Goal: Find specific page/section: Find specific page/section

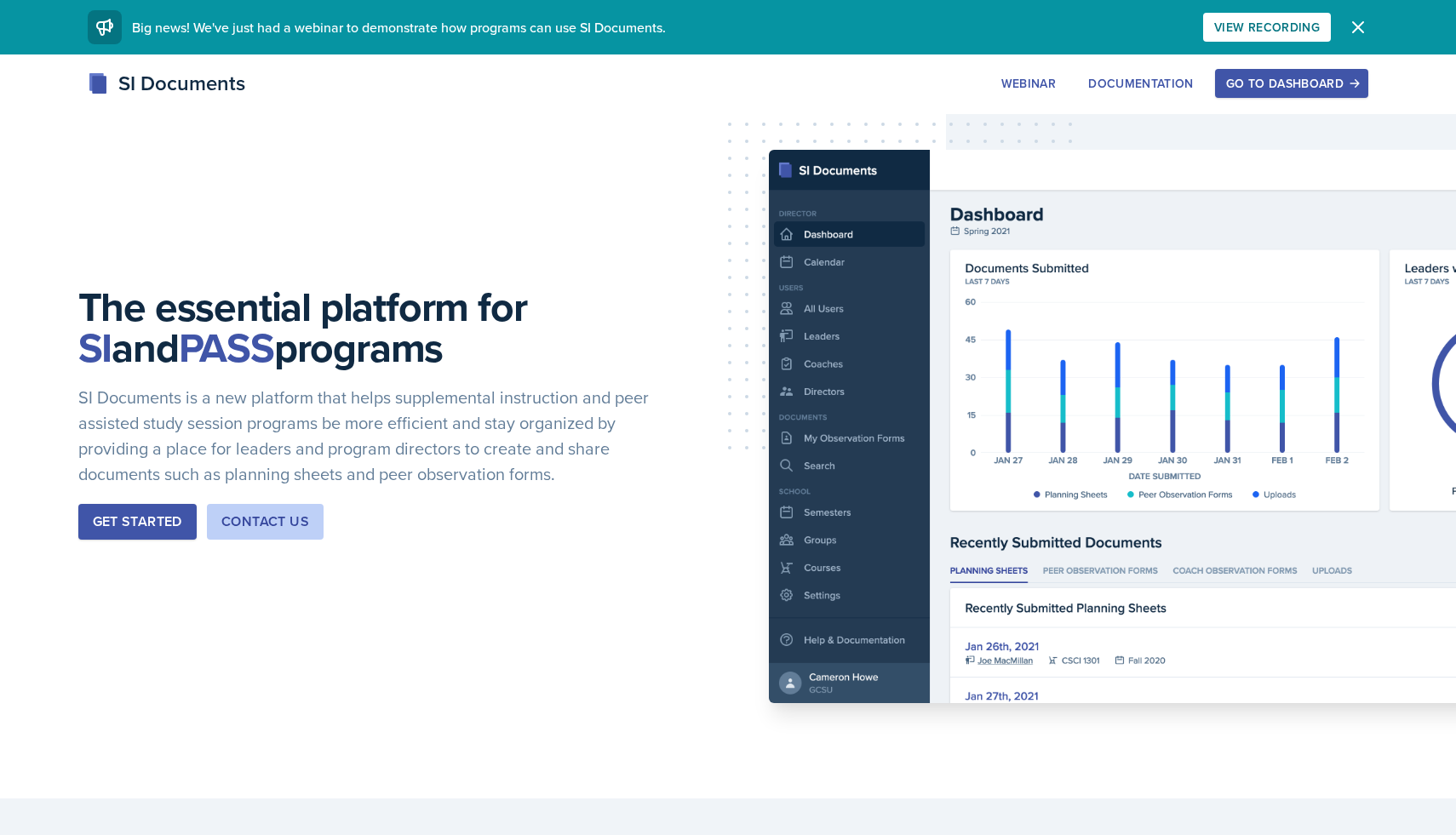
click at [1220, 82] on button "Go to Dashboard" at bounding box center [1291, 83] width 153 height 29
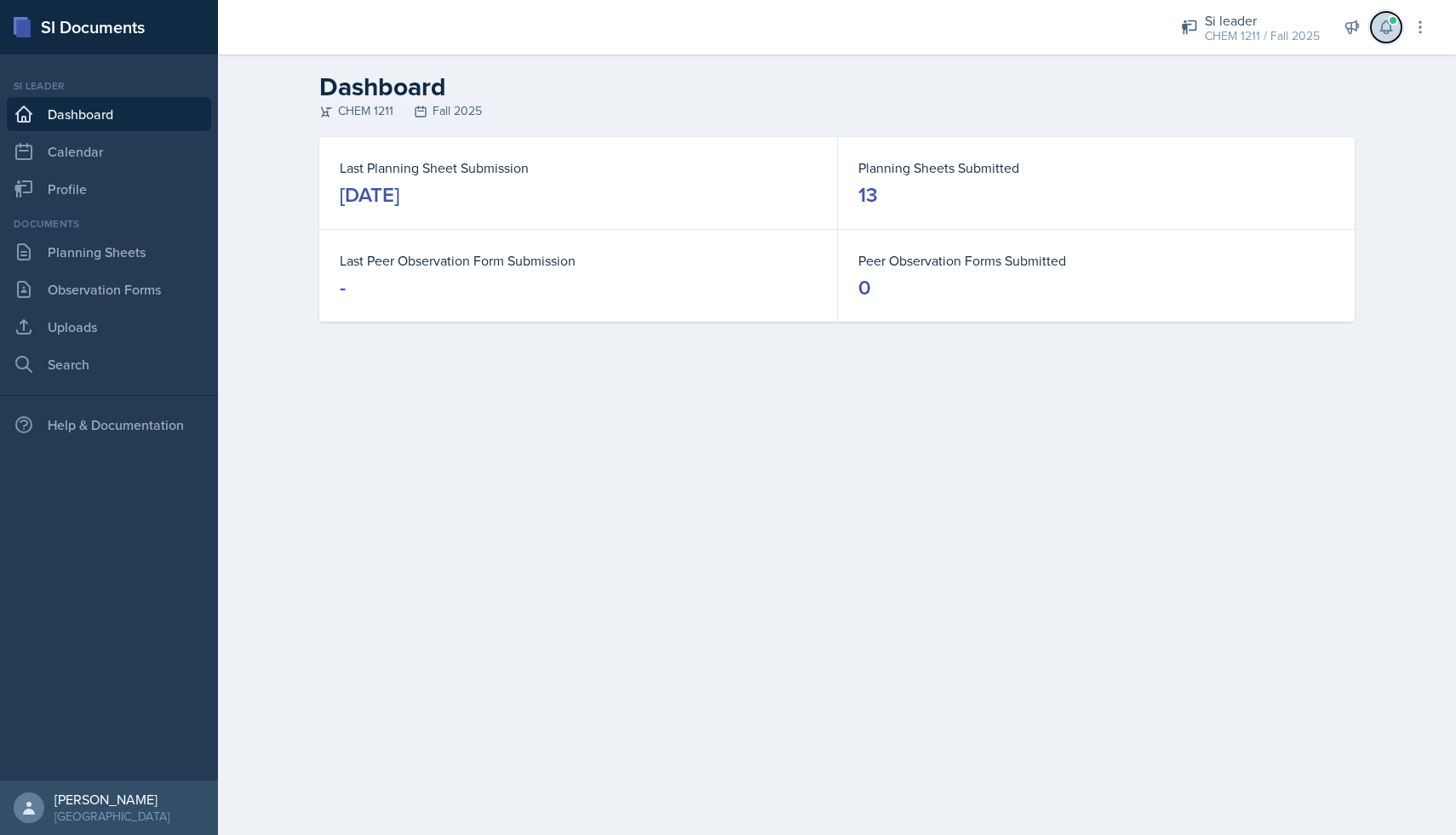
click at [1377, 19] on icon at bounding box center [1385, 27] width 17 height 17
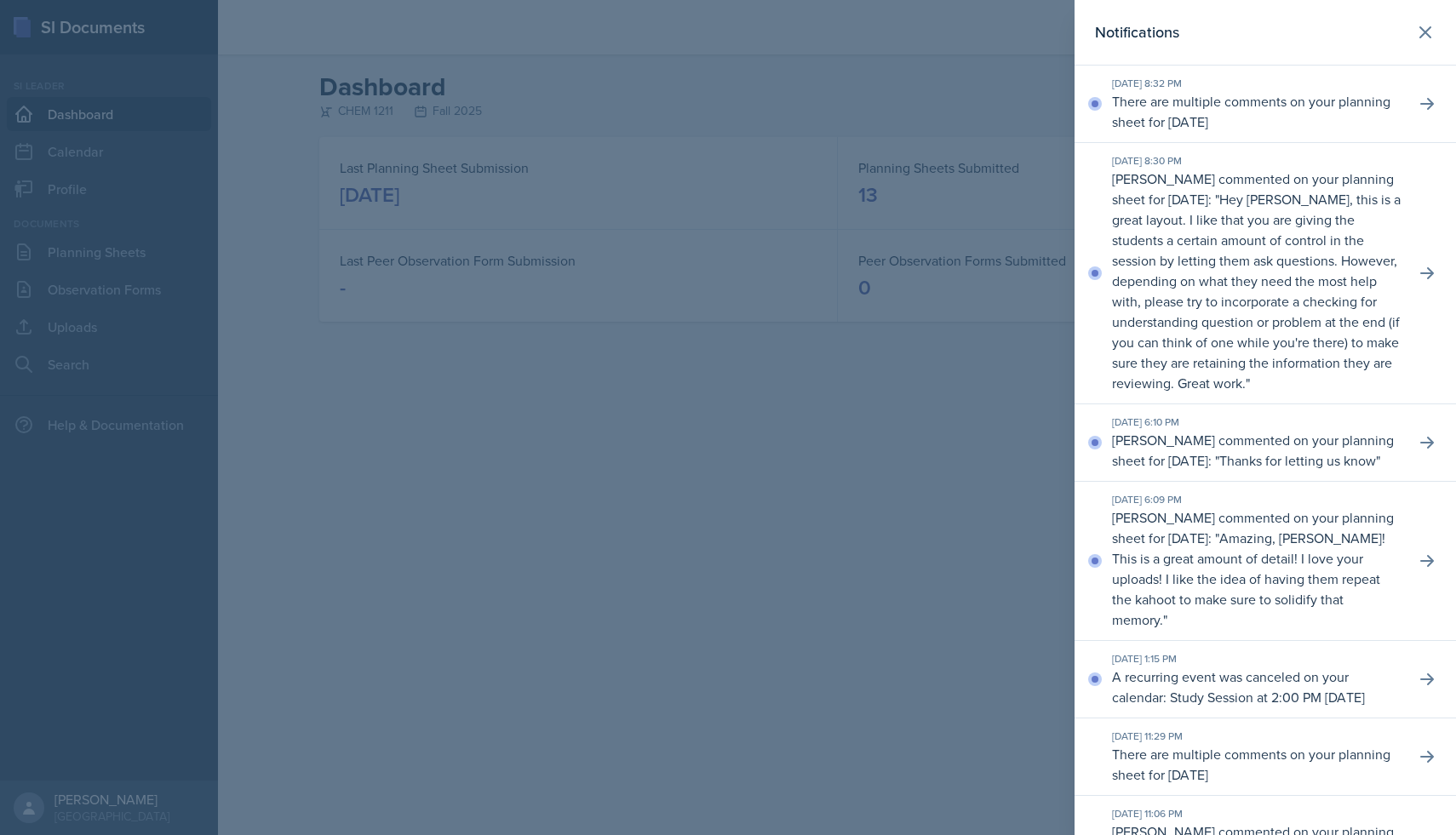
scroll to position [9, 0]
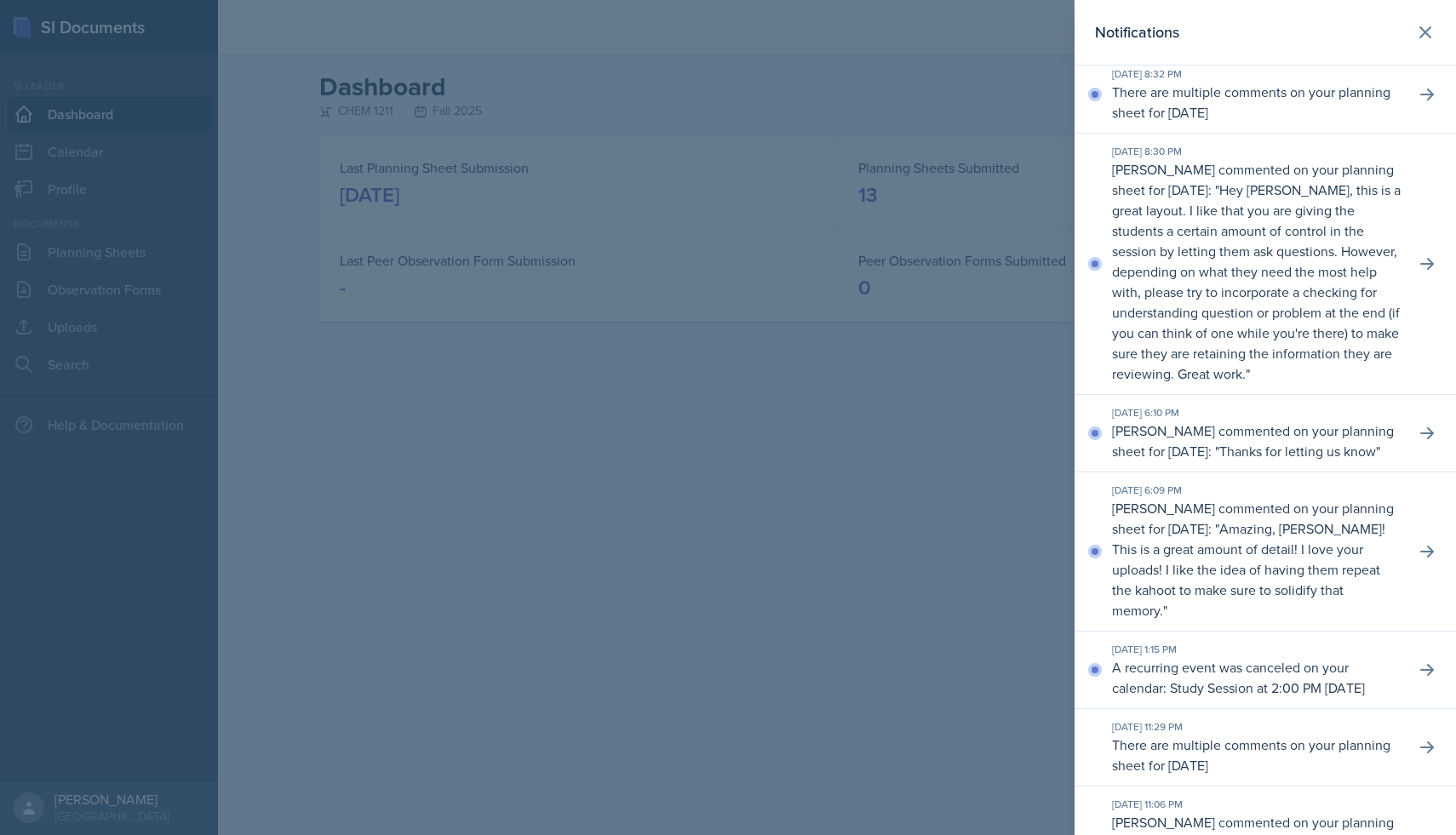
click at [1001, 533] on div at bounding box center [728, 418] width 1456 height 835
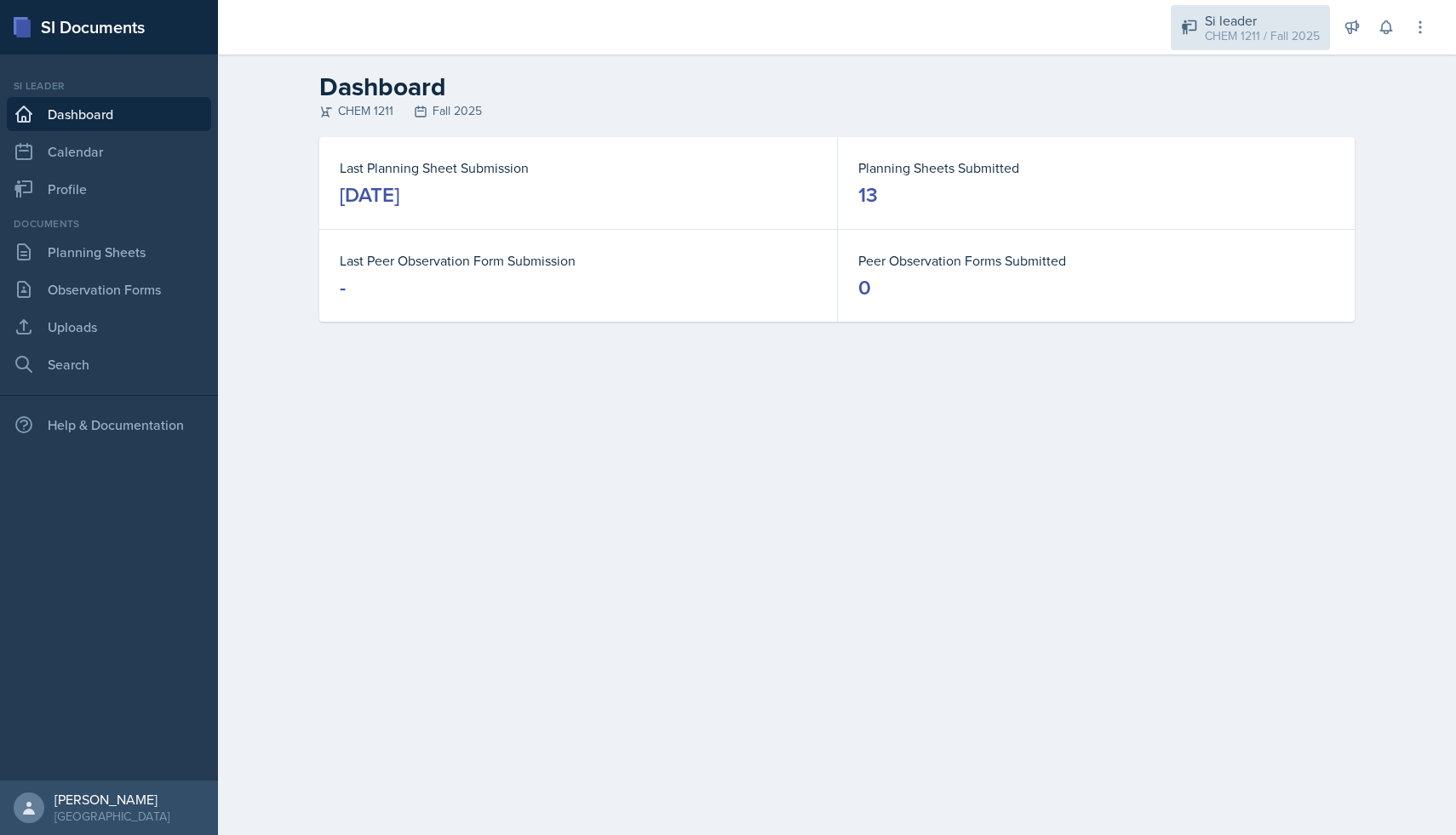
click at [1273, 37] on div "CHEM 1211 / Fall 2025" at bounding box center [1262, 36] width 115 height 18
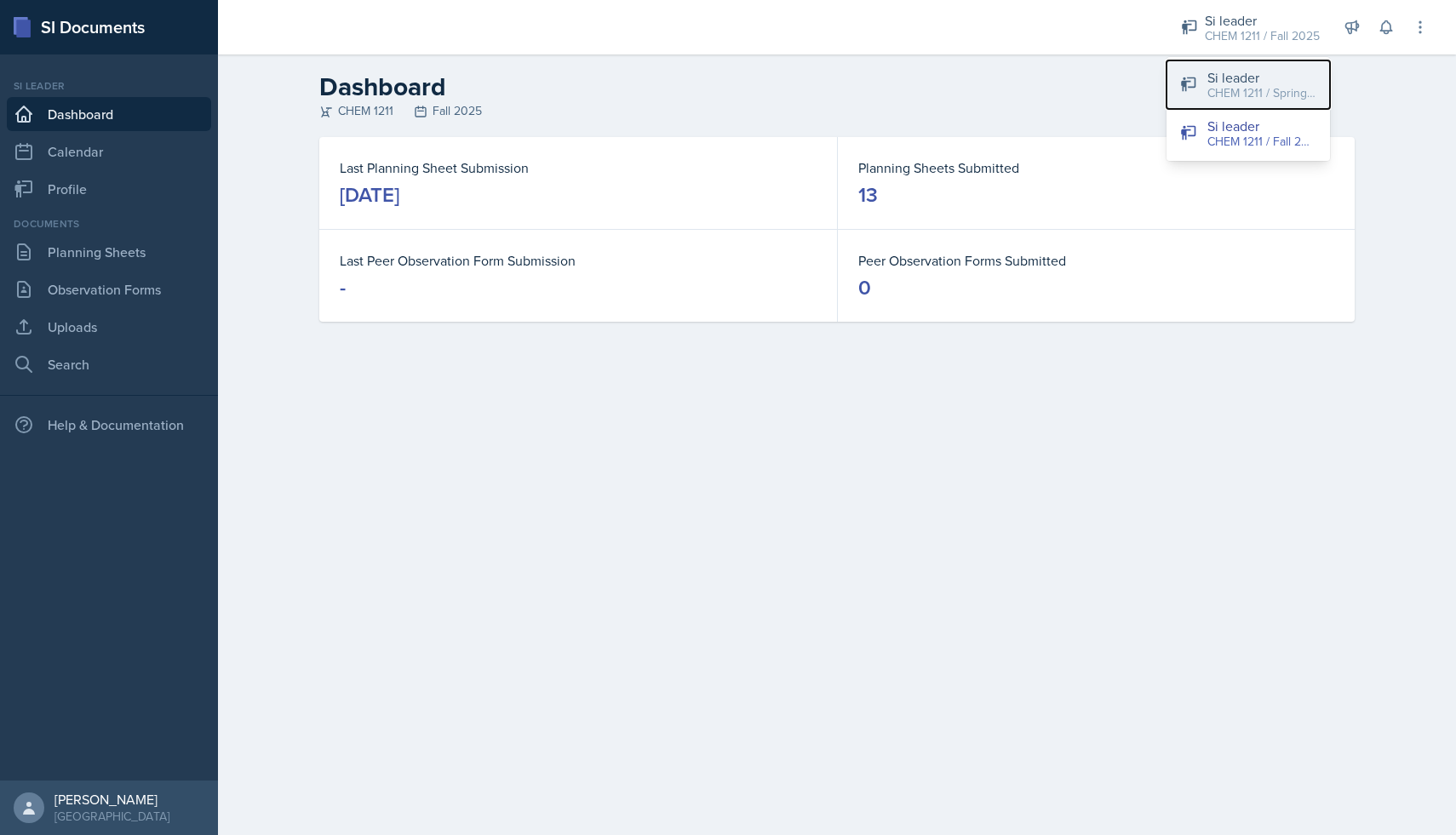
click at [1239, 74] on div "Si leader" at bounding box center [1262, 77] width 109 height 21
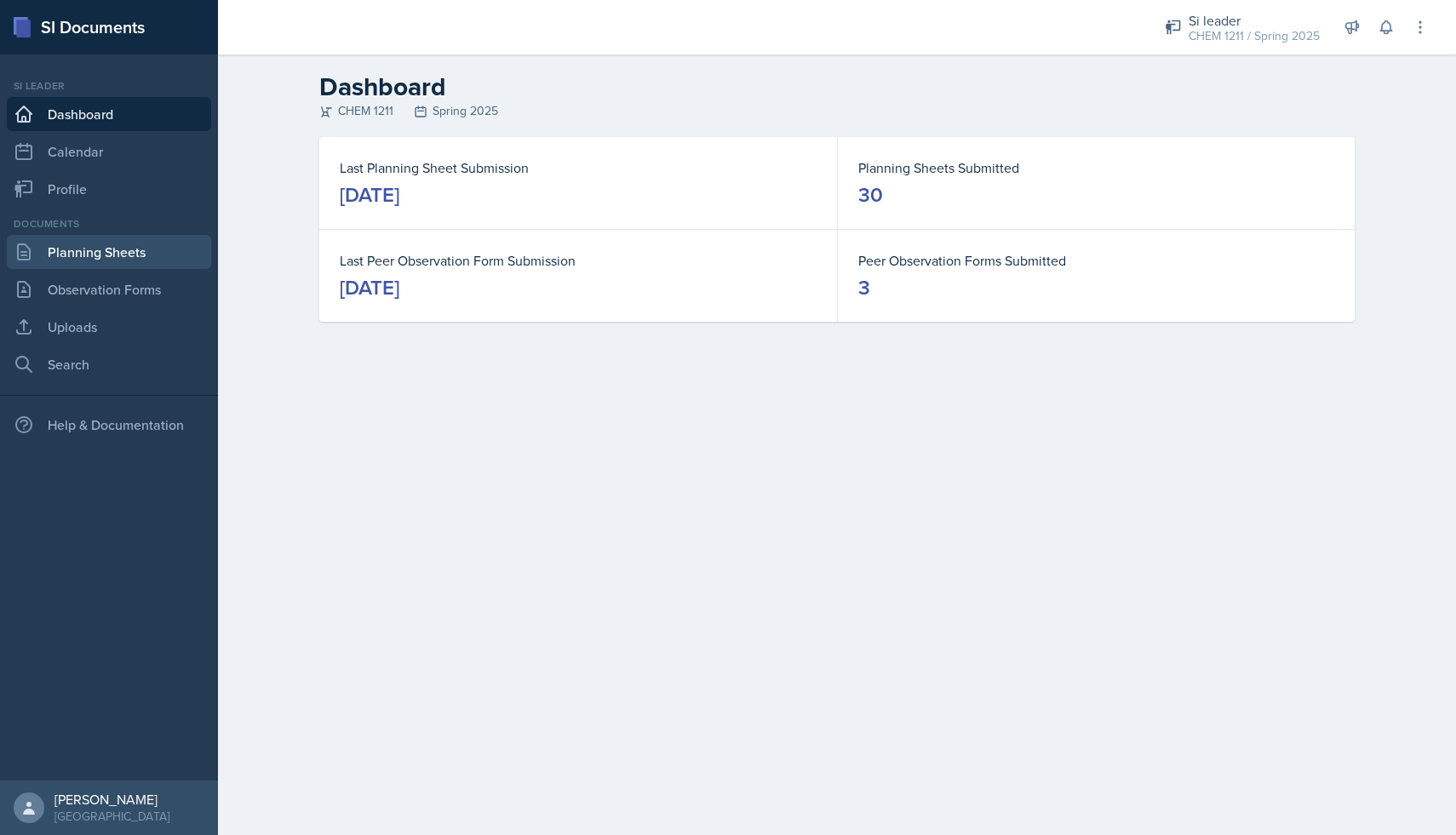
click at [127, 266] on link "Planning Sheets" at bounding box center [109, 252] width 205 height 34
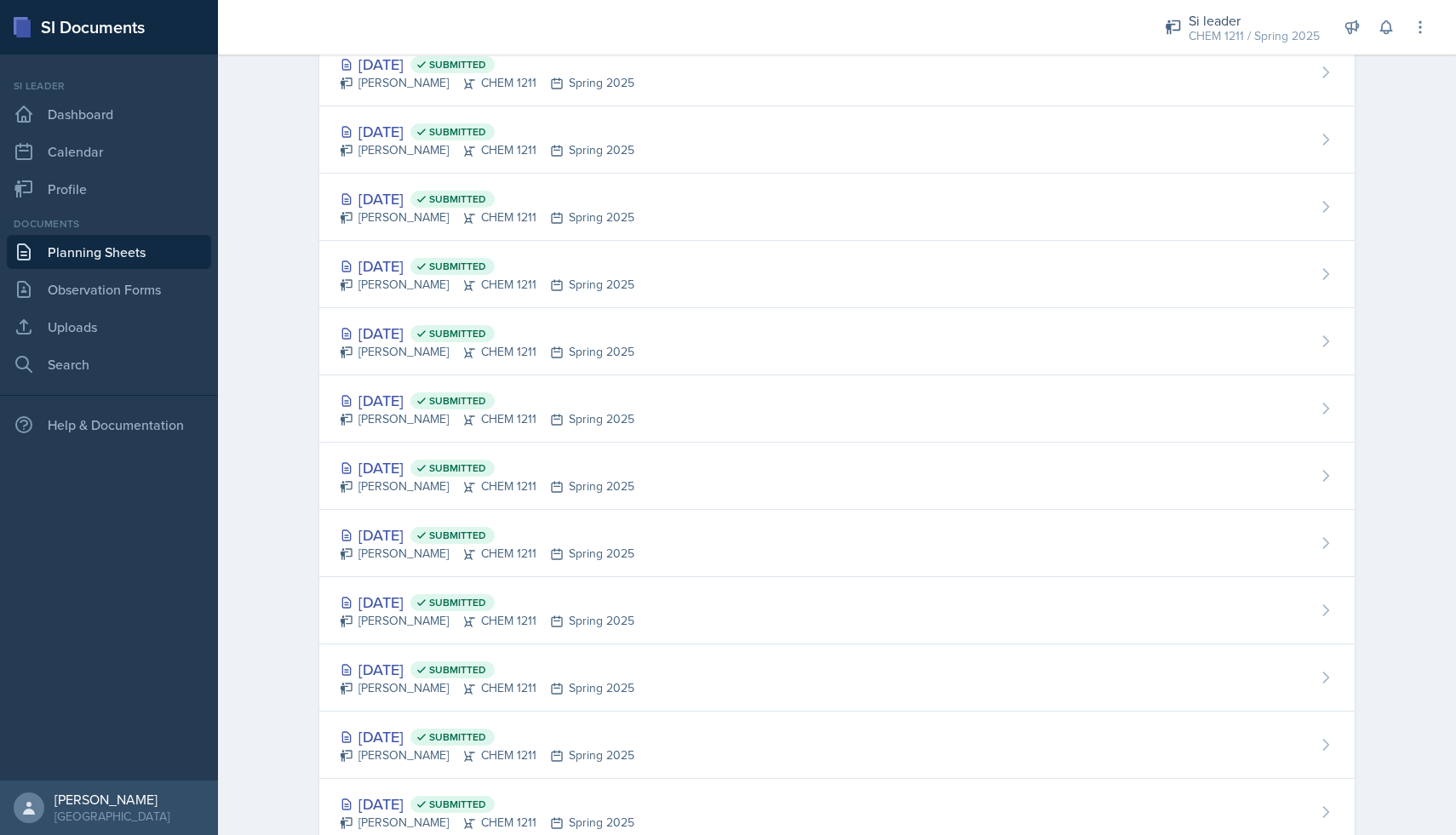
scroll to position [811, 0]
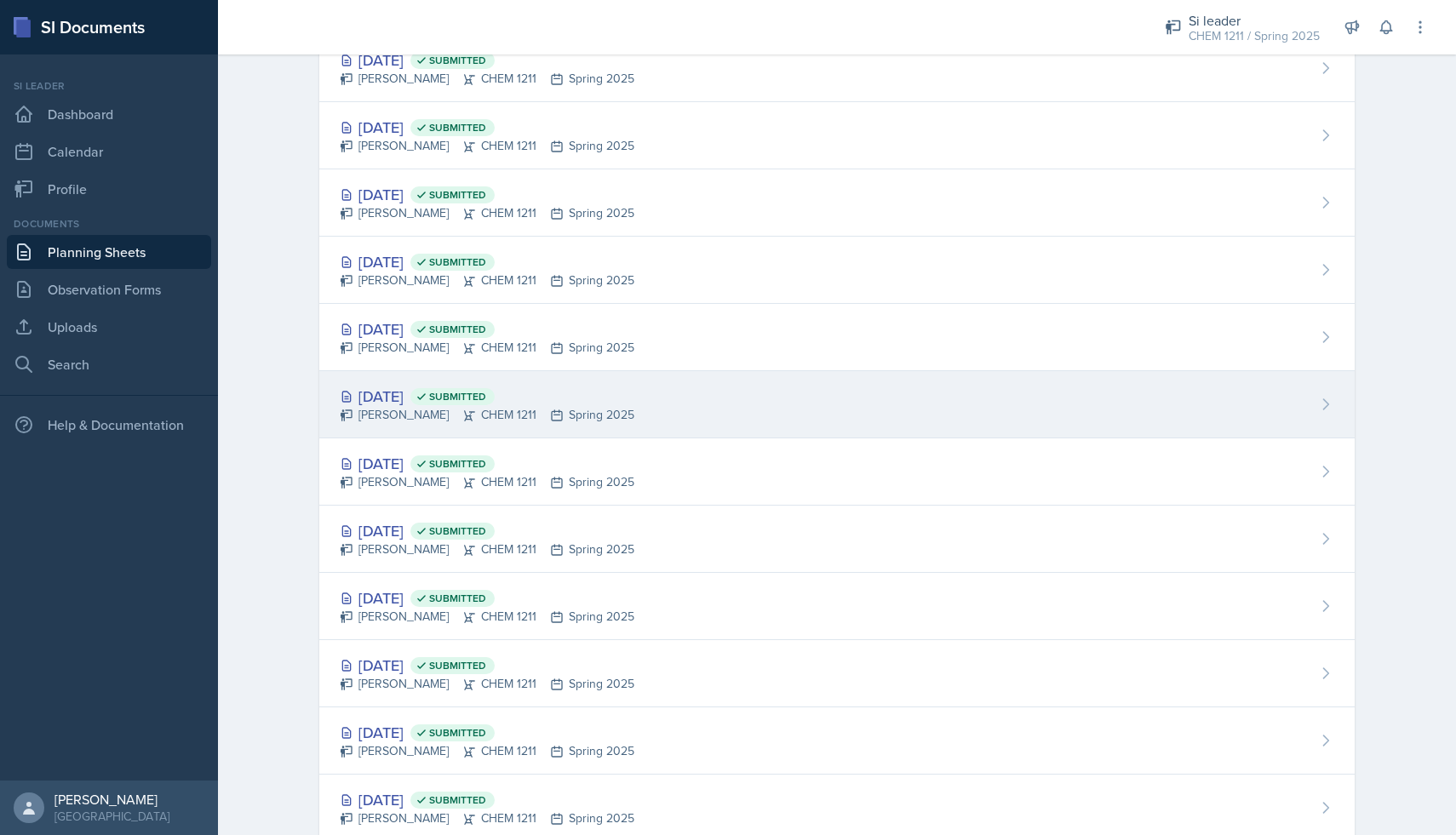
click at [825, 406] on div "[DATE] Submitted [PERSON_NAME] CHEM 1211 Spring 2025" at bounding box center [837, 404] width 1035 height 67
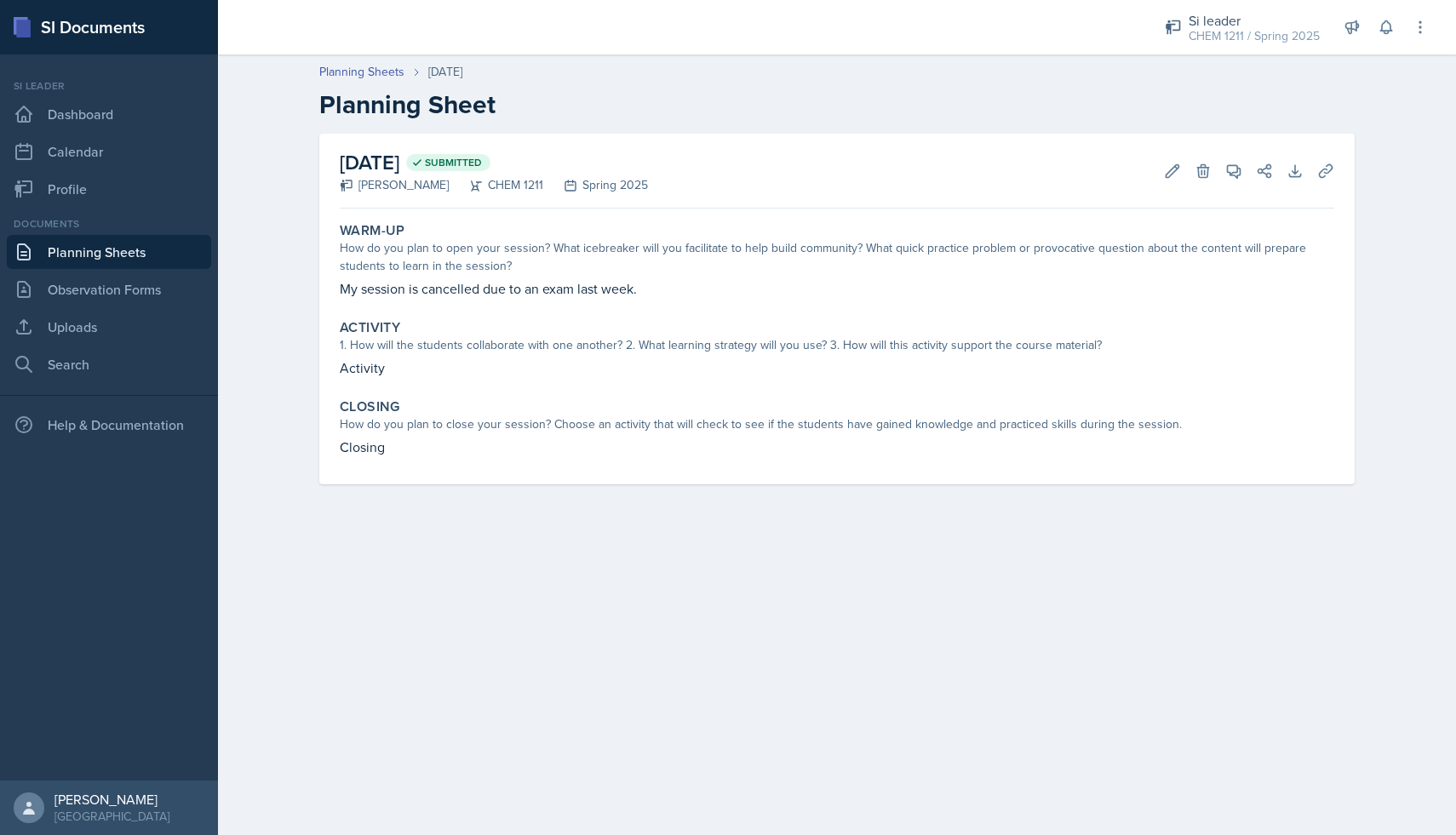
click at [135, 257] on link "Planning Sheets" at bounding box center [109, 252] width 205 height 34
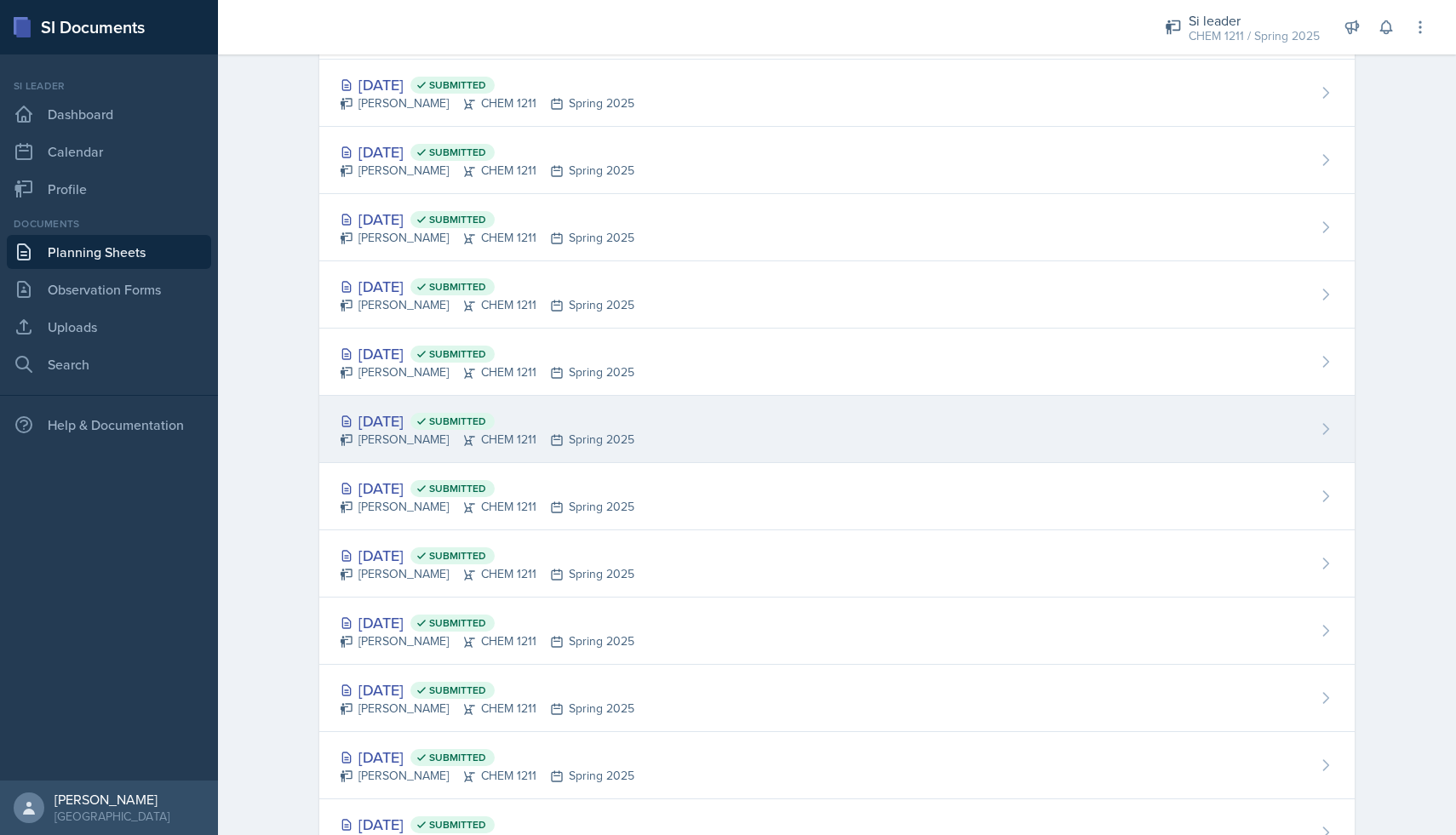
scroll to position [675, 0]
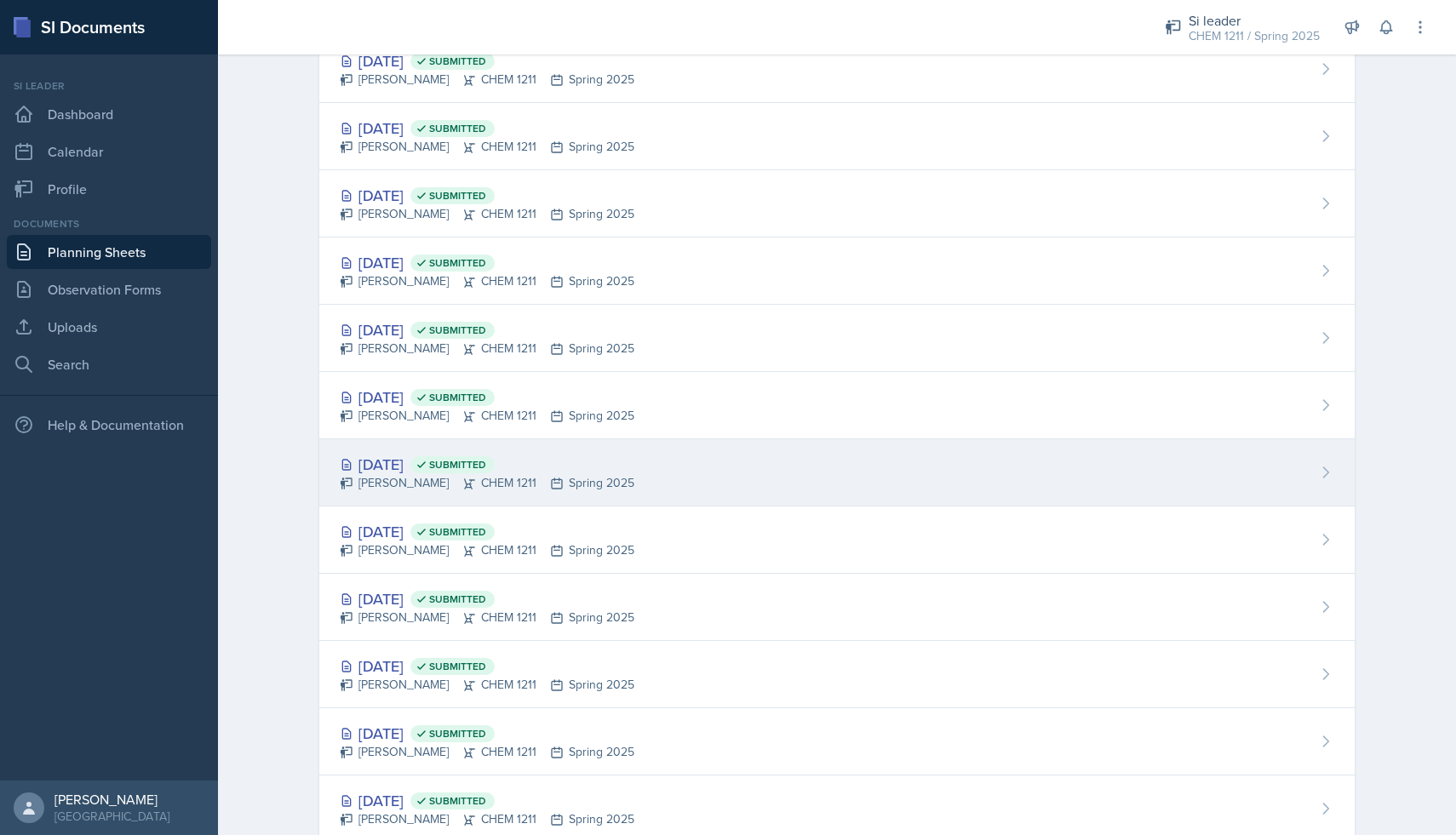
click at [592, 485] on div "[PERSON_NAME] CHEM 1211 Spring 2025" at bounding box center [487, 484] width 295 height 18
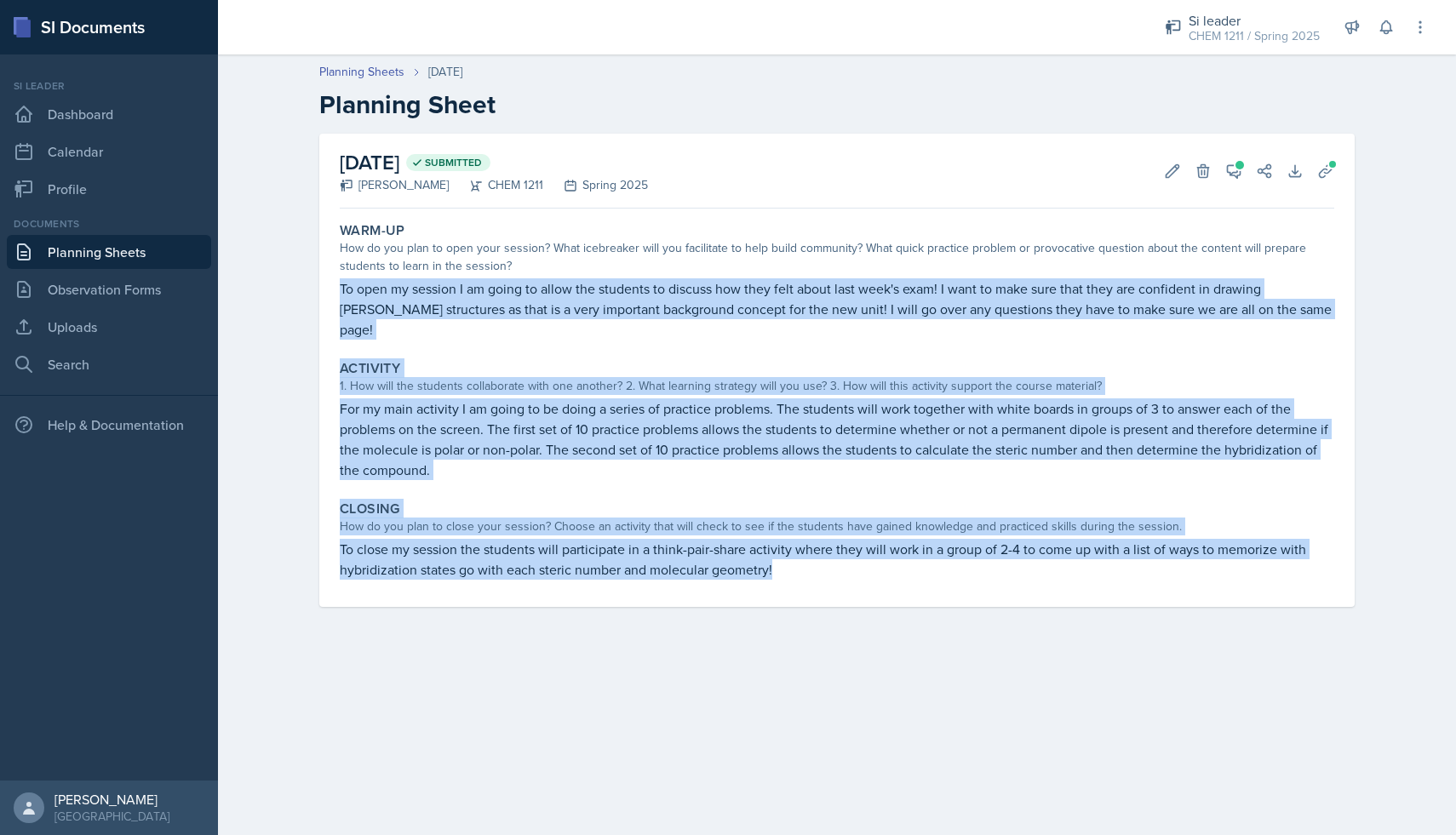
drag, startPoint x: 337, startPoint y: 283, endPoint x: 788, endPoint y: 546, distance: 522.1
click at [788, 546] on div "Warm-Up How do you plan to open your session? What icebreaker will you facilita…" at bounding box center [837, 411] width 995 height 392
copy div "To open my session I am going to allow the students to discuss how they felt ab…"
click at [111, 319] on link "Uploads" at bounding box center [109, 327] width 205 height 34
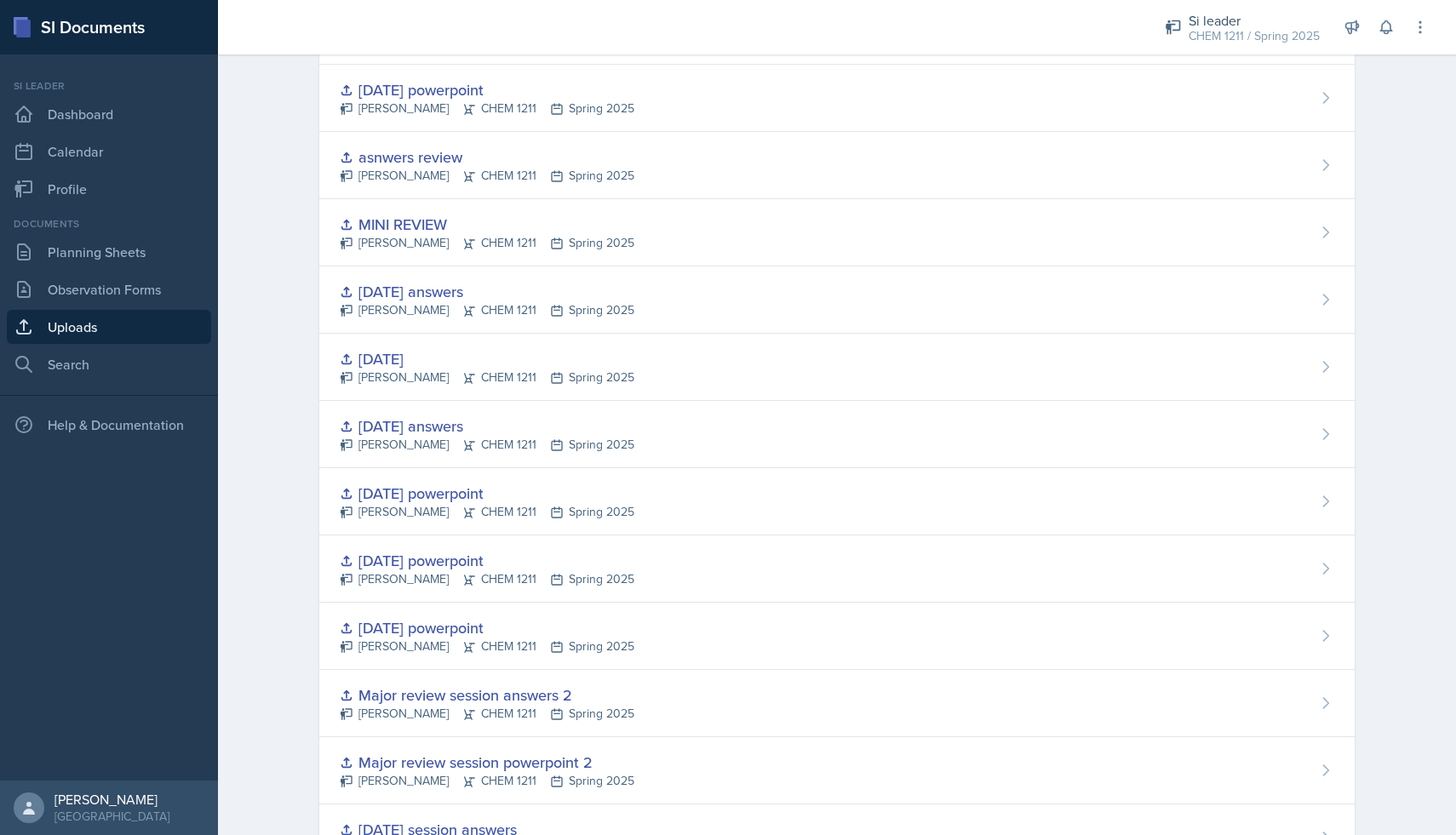
scroll to position [733, 0]
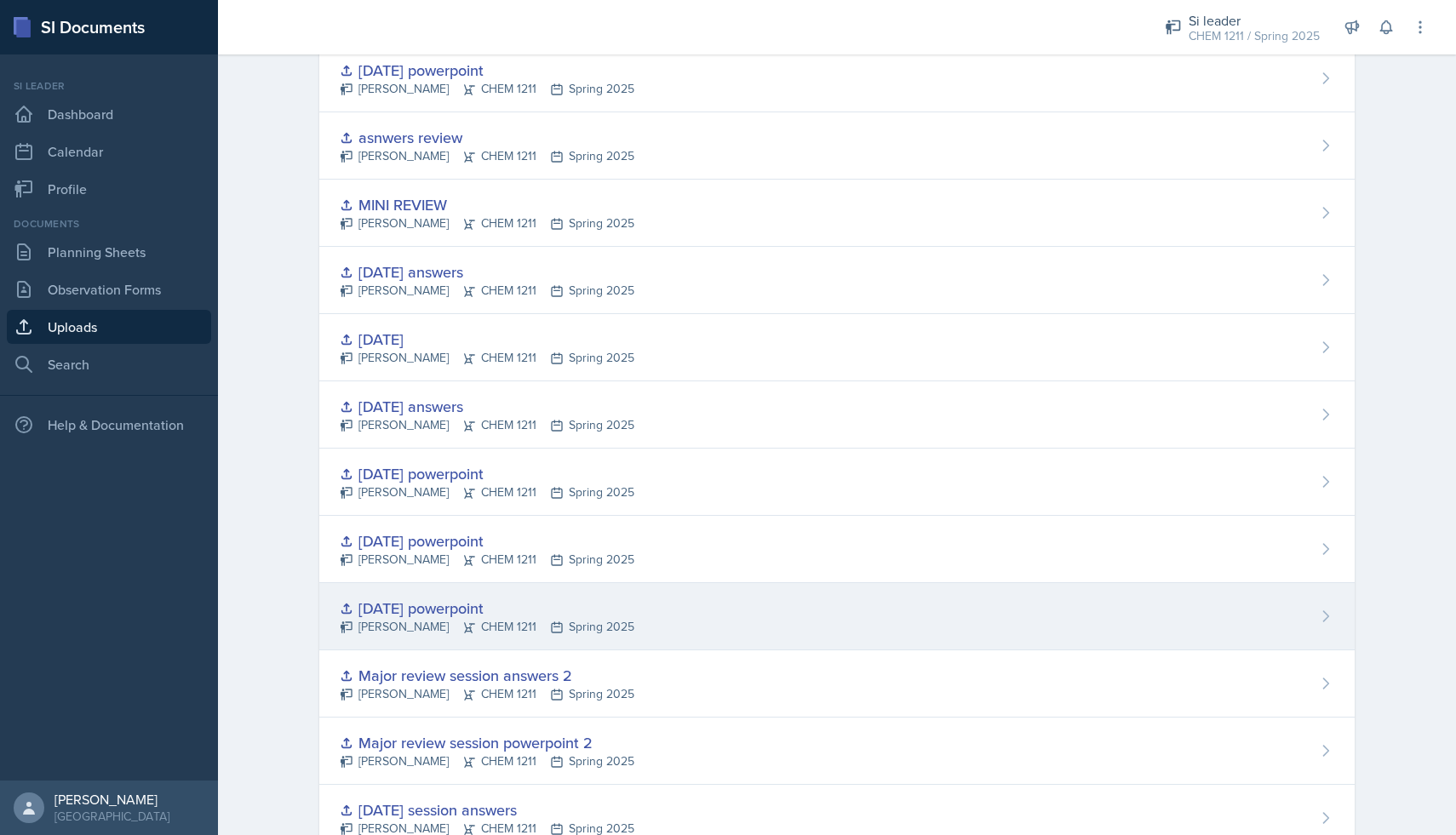
click at [561, 609] on div "[DATE] powerpoint" at bounding box center [487, 609] width 295 height 23
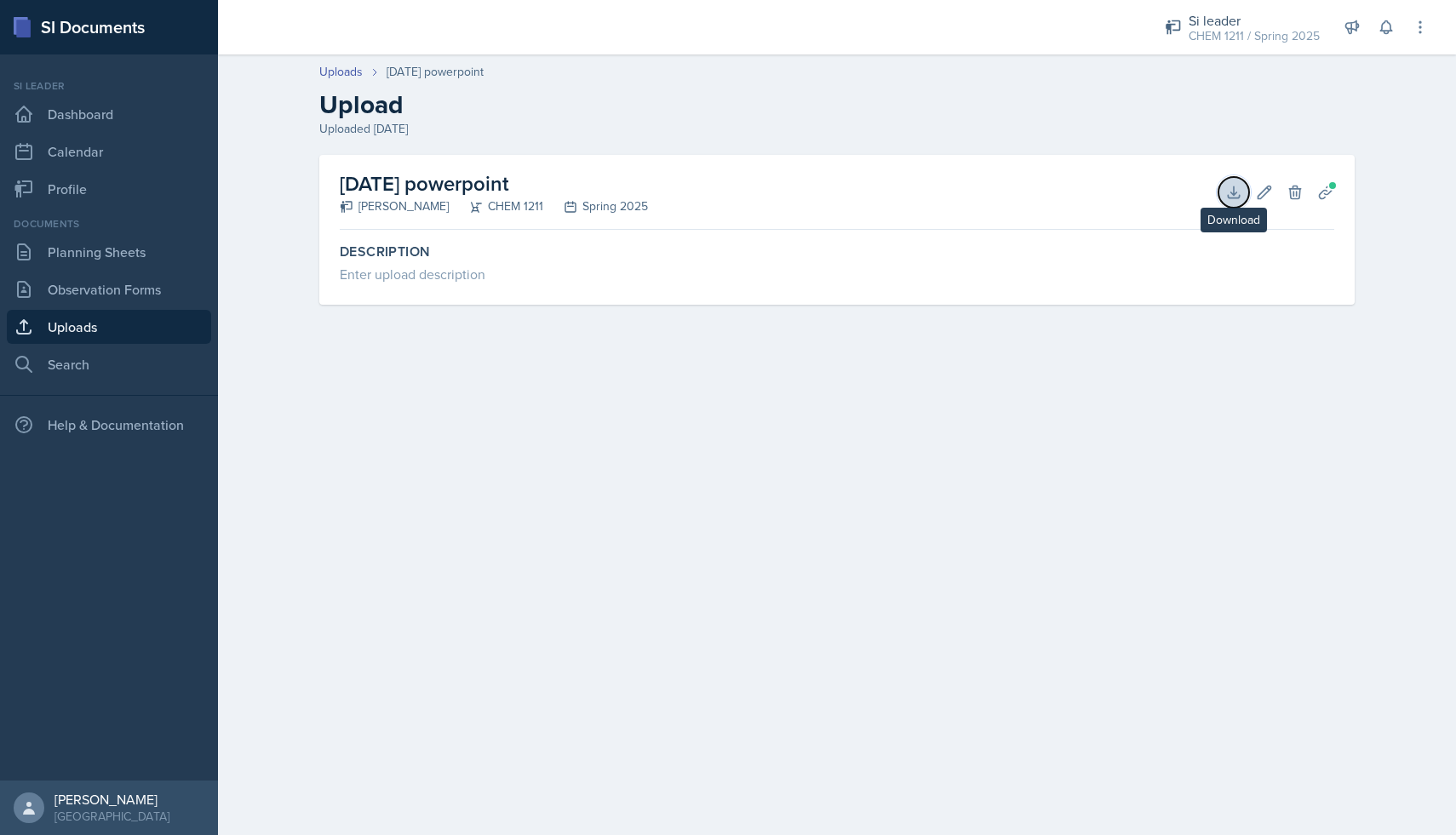
click at [1225, 198] on icon at bounding box center [1233, 192] width 17 height 17
